Goal: Check status: Check status

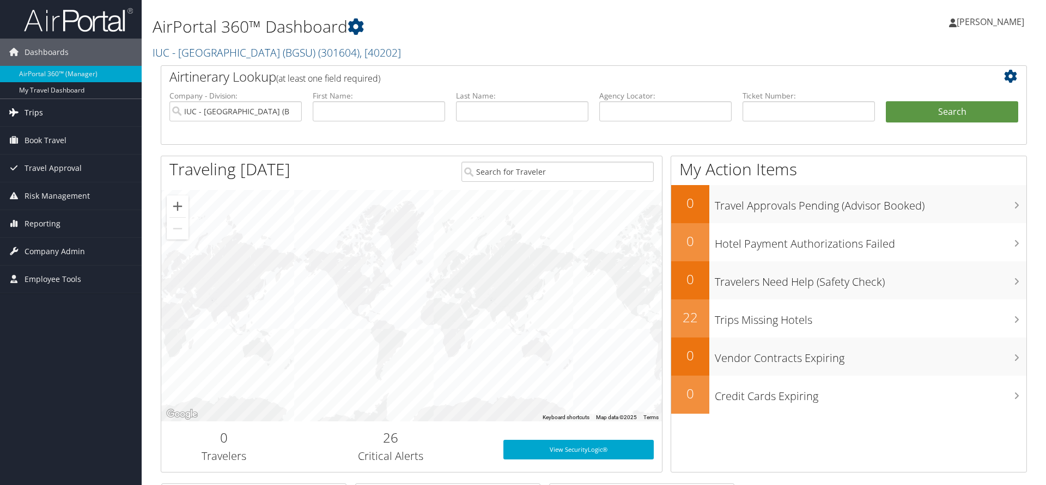
click at [35, 109] on span "Trips" at bounding box center [34, 112] width 19 height 27
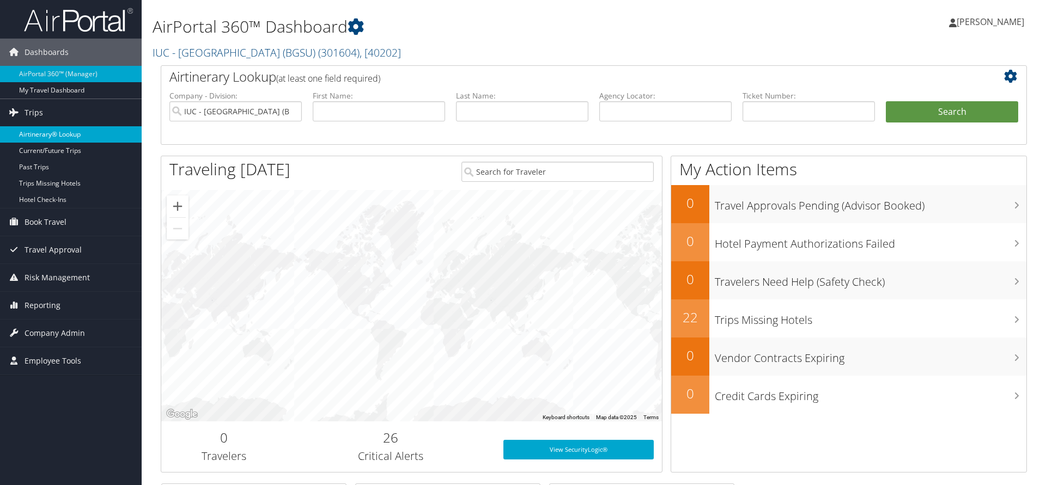
click at [44, 136] on link "Airtinerary® Lookup" at bounding box center [71, 134] width 142 height 16
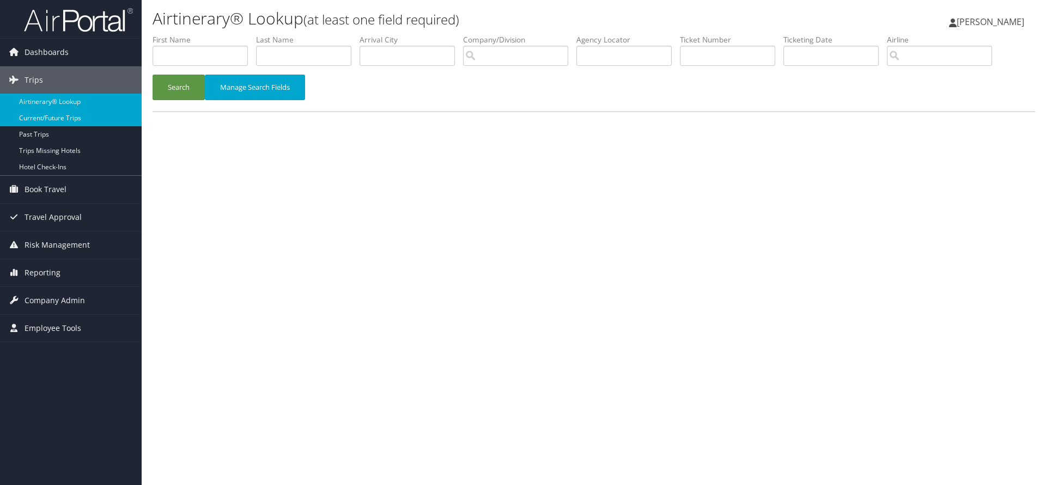
click at [48, 121] on link "Current/Future Trips" at bounding box center [71, 118] width 142 height 16
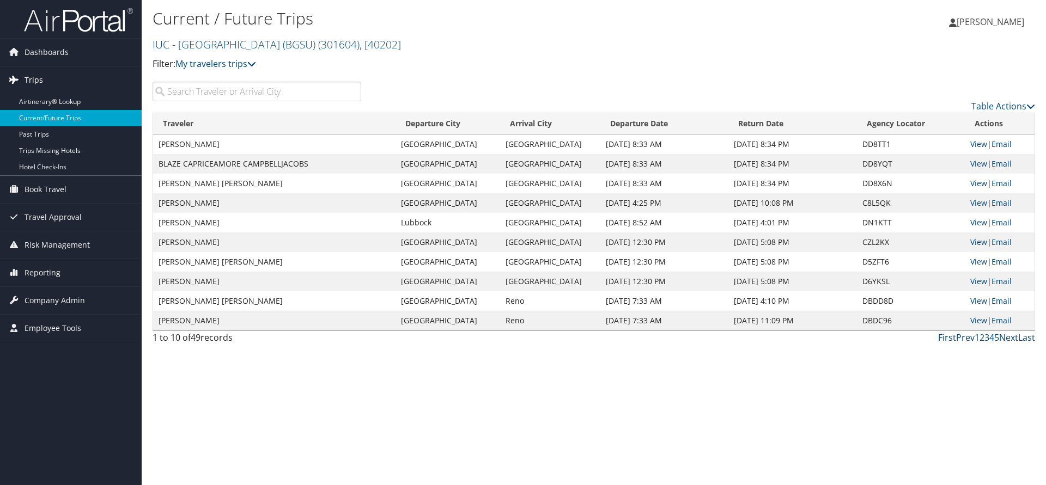
click at [26, 79] on span "Trips" at bounding box center [34, 79] width 19 height 27
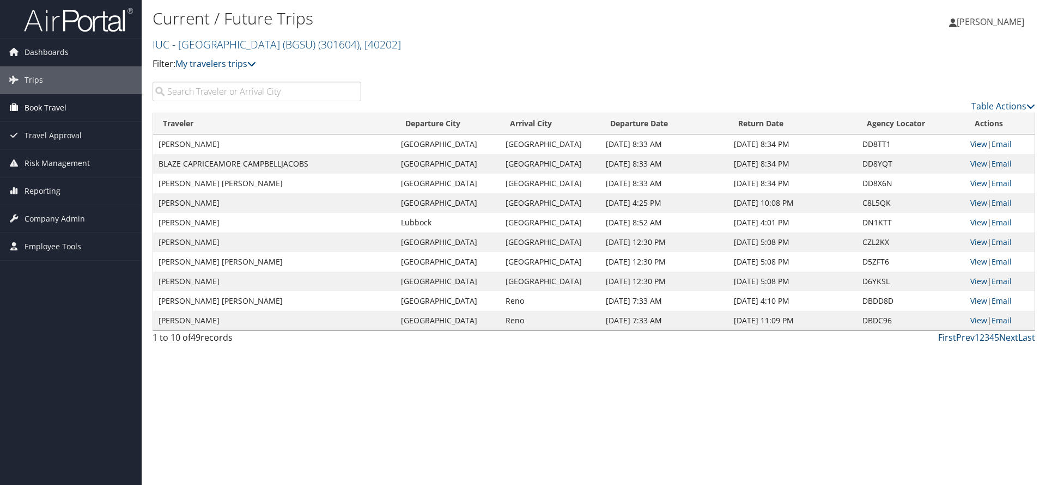
click at [51, 109] on span "Book Travel" at bounding box center [46, 107] width 42 height 27
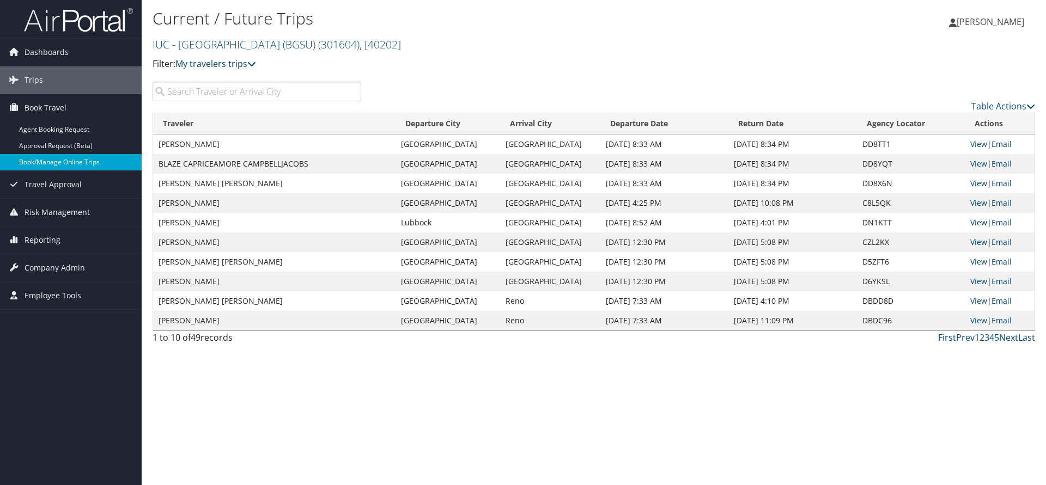
click at [56, 162] on link "Book/Manage Online Trips" at bounding box center [71, 162] width 142 height 16
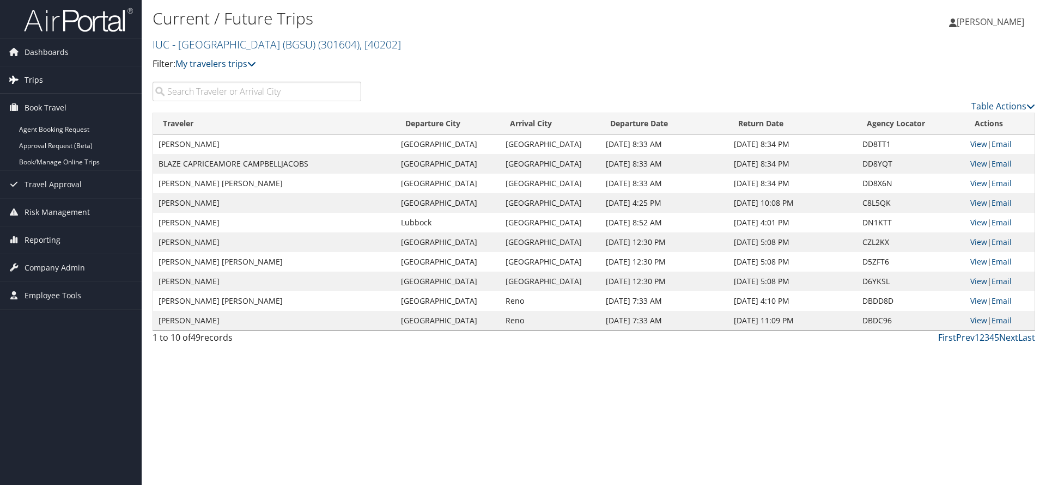
click at [38, 76] on span "Trips" at bounding box center [34, 79] width 19 height 27
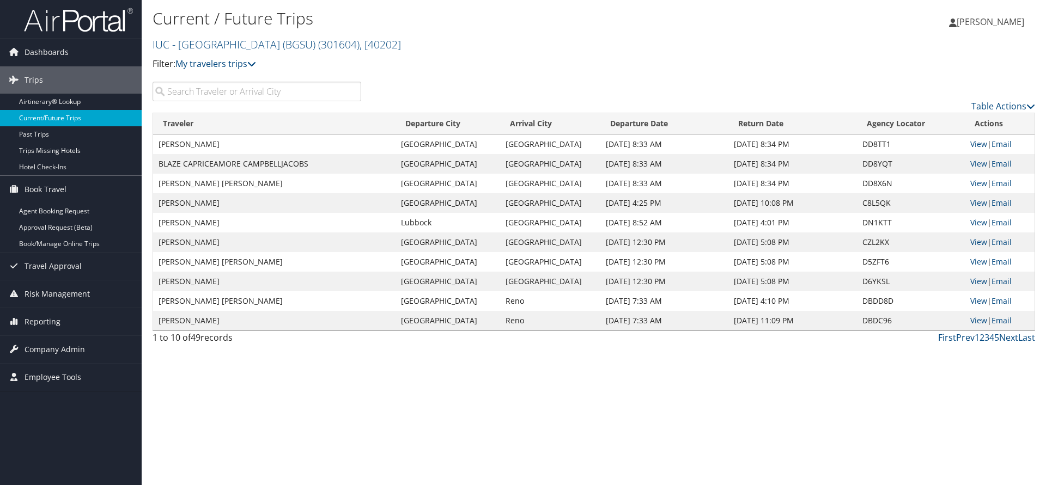
click at [48, 120] on link "Current/Future Trips" at bounding box center [71, 118] width 142 height 16
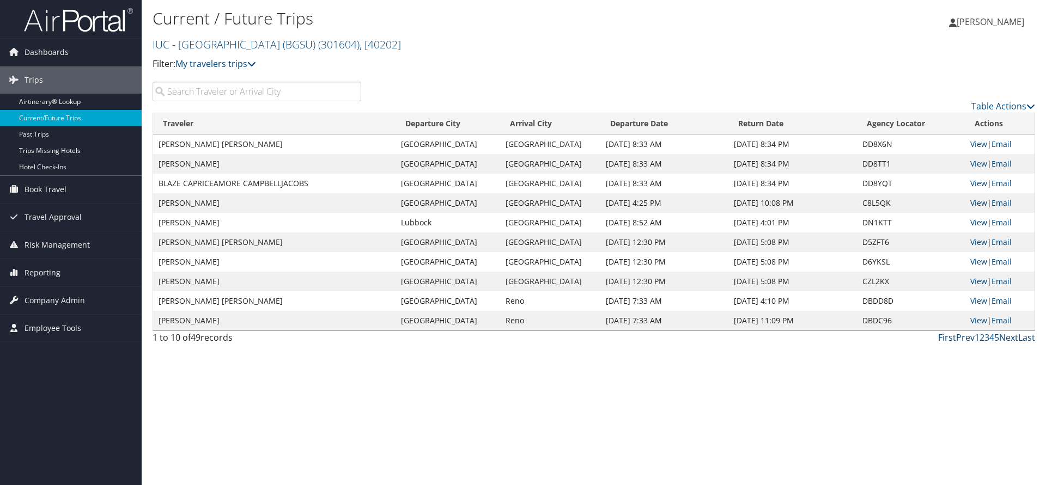
click at [979, 202] on link "View" at bounding box center [978, 203] width 17 height 10
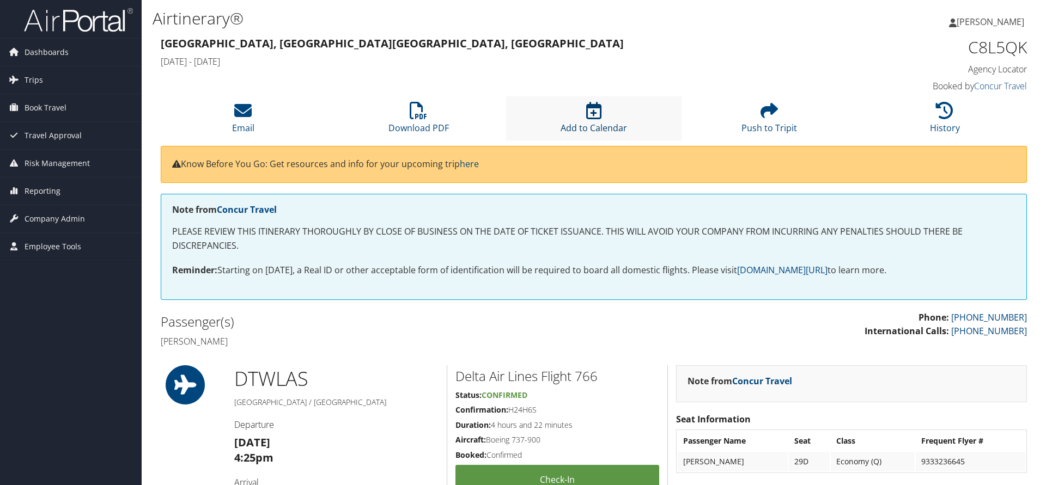
click at [599, 112] on icon at bounding box center [593, 110] width 15 height 17
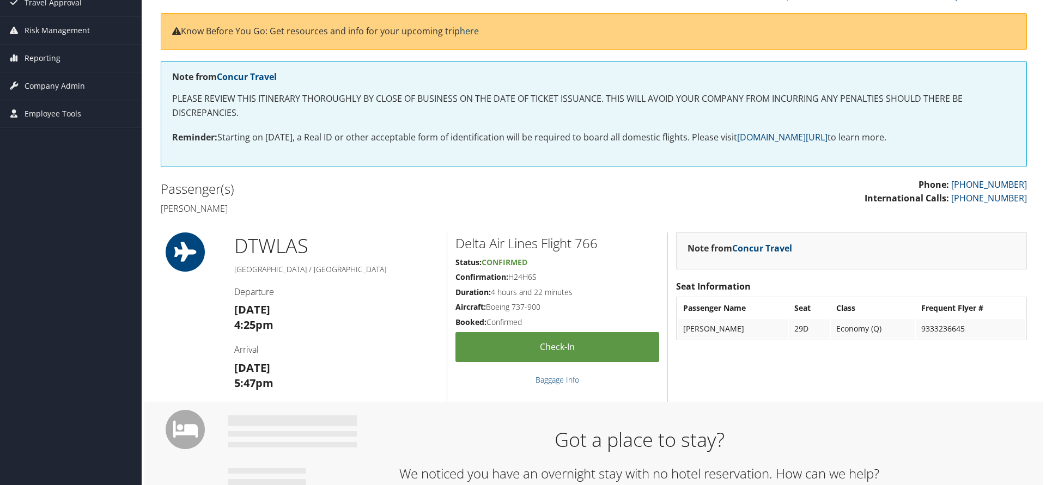
scroll to position [167, 0]
